Goal: Task Accomplishment & Management: Complete application form

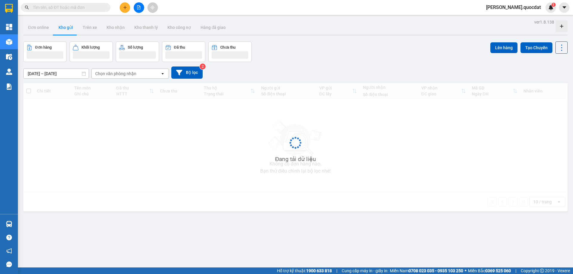
click at [125, 7] on icon "plus" at bounding box center [125, 7] width 4 height 4
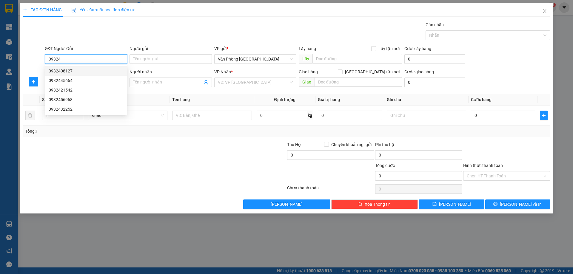
click at [66, 70] on div "0932408127" at bounding box center [86, 71] width 75 height 7
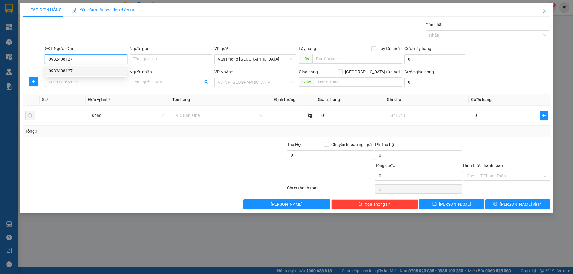
type input "0932408127"
click at [84, 84] on input "SĐT Người Nhận *" at bounding box center [86, 83] width 82 height 10
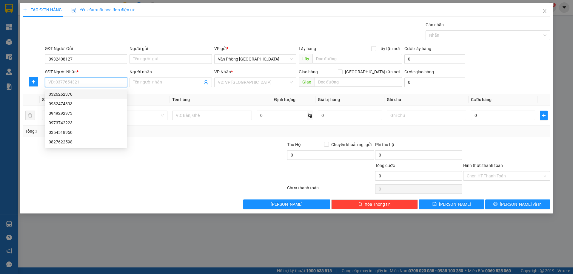
click at [73, 96] on div "0326262370" at bounding box center [86, 94] width 75 height 7
type input "0326262370"
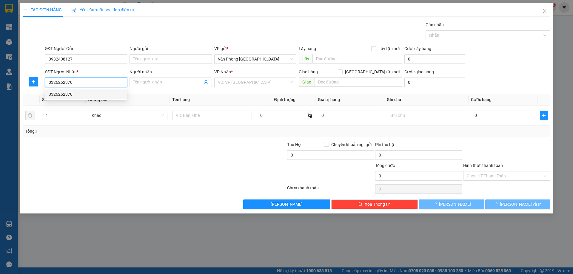
type input "CHƠN THÀNH"
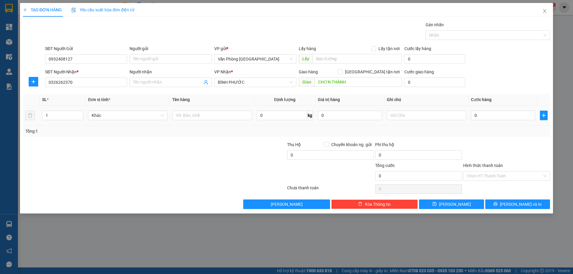
click at [172, 117] on td at bounding box center [212, 116] width 84 height 20
click at [183, 115] on input "text" at bounding box center [211, 116] width 79 height 10
type input "1 KIỆN"
type input "5"
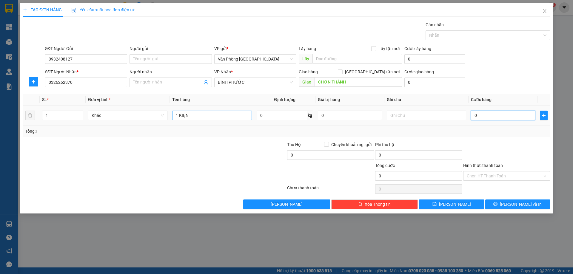
type input "5"
type input "50"
type input "50.000"
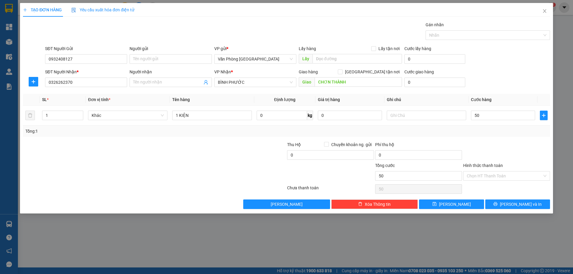
type input "50.000"
click at [512, 195] on div "Transit Pickup Surcharge Ids Transit Deliver Surcharge Ids Transit Deliver Surc…" at bounding box center [286, 115] width 527 height 188
click at [524, 207] on span "Lưu và In" at bounding box center [521, 204] width 42 height 7
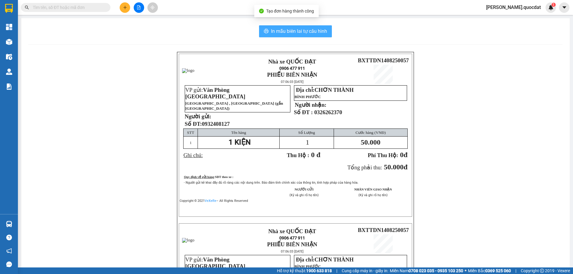
click at [279, 36] on button "In mẫu biên lai tự cấu hình" at bounding box center [295, 31] width 73 height 12
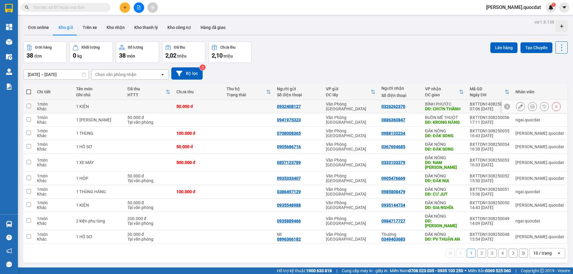
click at [530, 107] on icon at bounding box center [532, 106] width 4 height 4
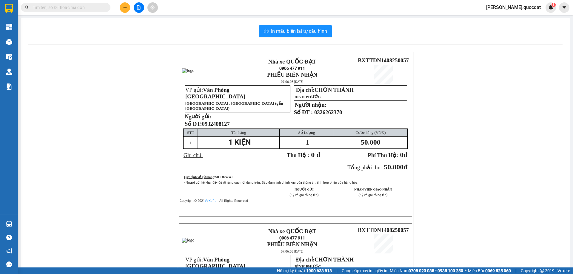
click at [270, 25] on div "In mẫu biên lai tự cấu hình Nhà xe QUỐC ĐẠT 0906 477 911 PHIẾU BIÊN NHẬN 07:06:…" at bounding box center [295, 210] width 548 height 385
click at [275, 32] on span "In mẫu biên lai tự cấu hình" at bounding box center [299, 30] width 56 height 7
